Goal: Transaction & Acquisition: Purchase product/service

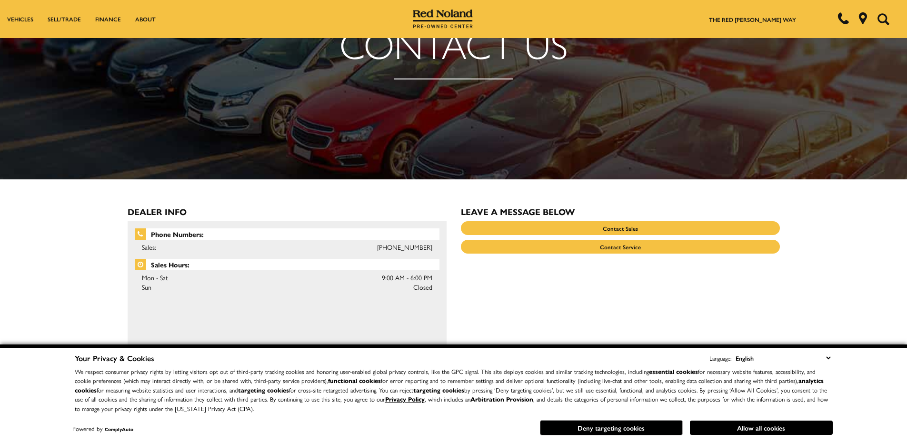
scroll to position [190, 0]
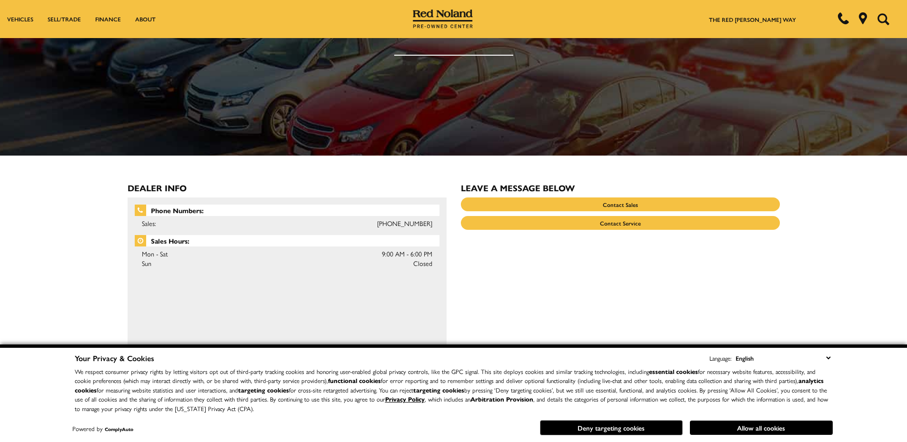
click at [426, 140] on div "Contact Us" at bounding box center [453, 27] width 907 height 258
click at [583, 426] on button "Deny targeting cookies" at bounding box center [611, 427] width 143 height 15
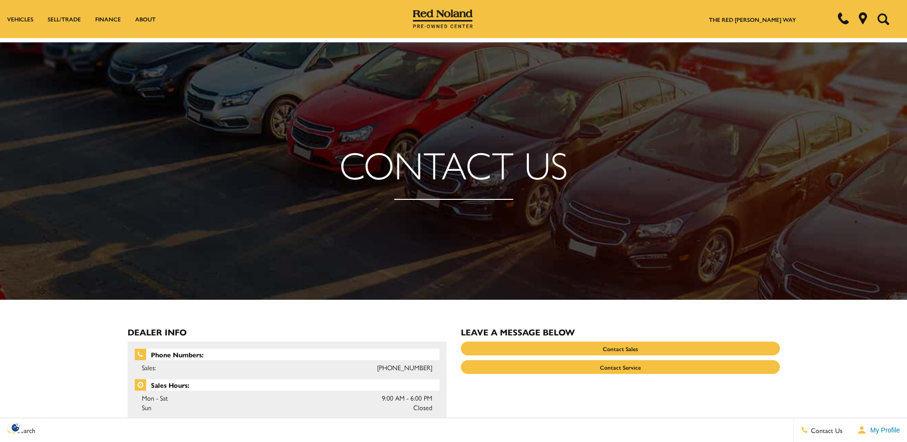
scroll to position [0, 0]
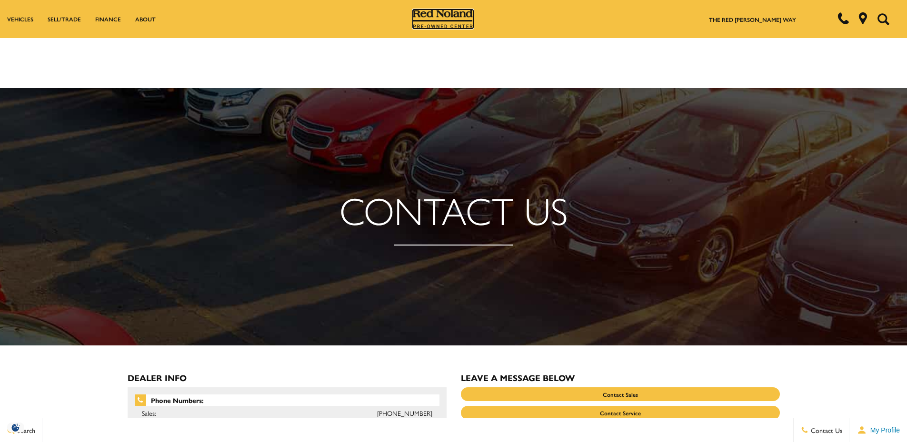
click at [453, 16] on img at bounding box center [443, 19] width 60 height 19
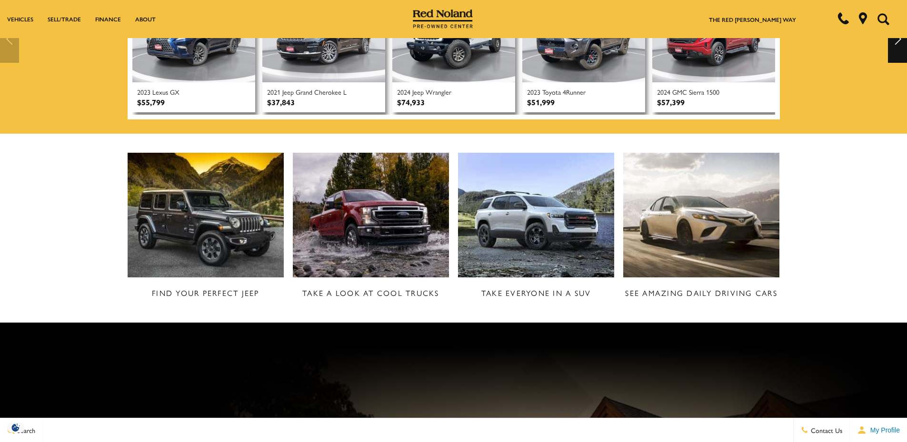
scroll to position [429, 0]
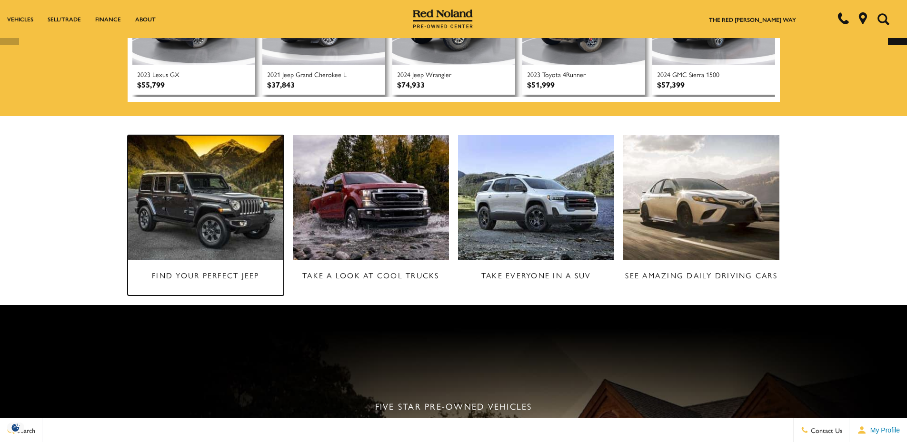
click at [210, 204] on img at bounding box center [206, 197] width 157 height 125
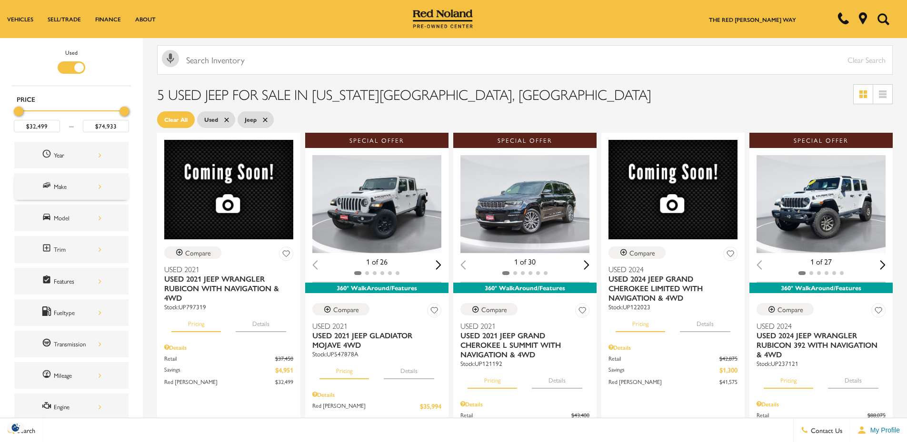
click at [67, 189] on div "Make" at bounding box center [78, 186] width 48 height 10
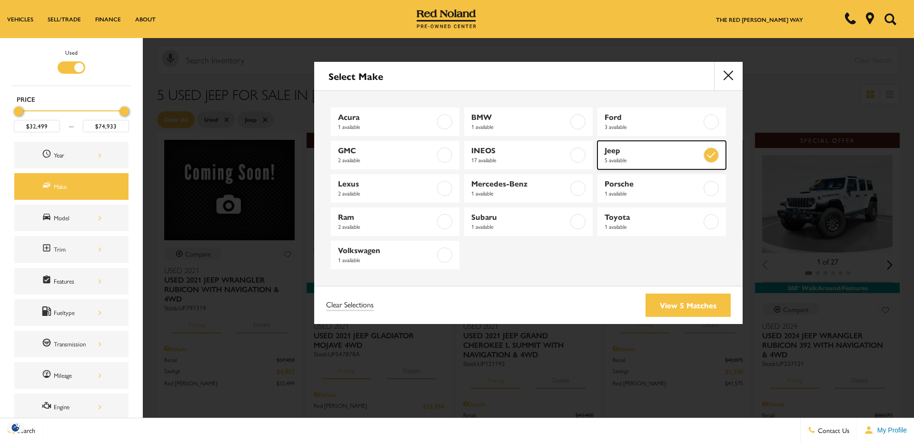
click at [629, 153] on span "Jeep" at bounding box center [653, 151] width 97 height 10
type input "$20,994"
type input "$99,640"
checkbox input "false"
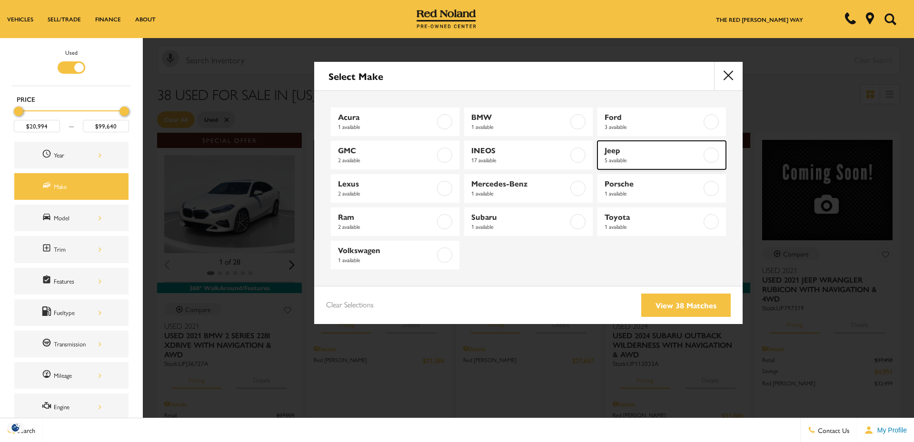
click at [711, 157] on label at bounding box center [711, 155] width 15 height 15
type input "$32,499"
type input "$74,933"
checkbox input "true"
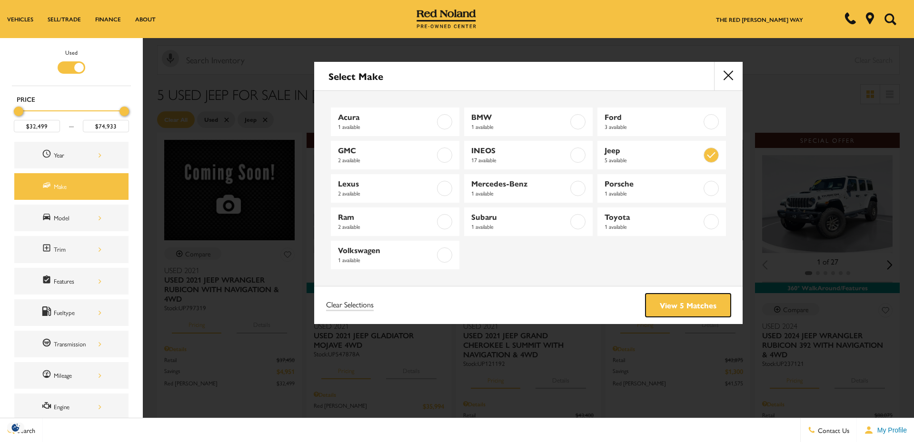
click at [678, 305] on link "View 5 Matches" at bounding box center [688, 305] width 85 height 23
